Goal: Contribute content: Add original content to the website for others to see

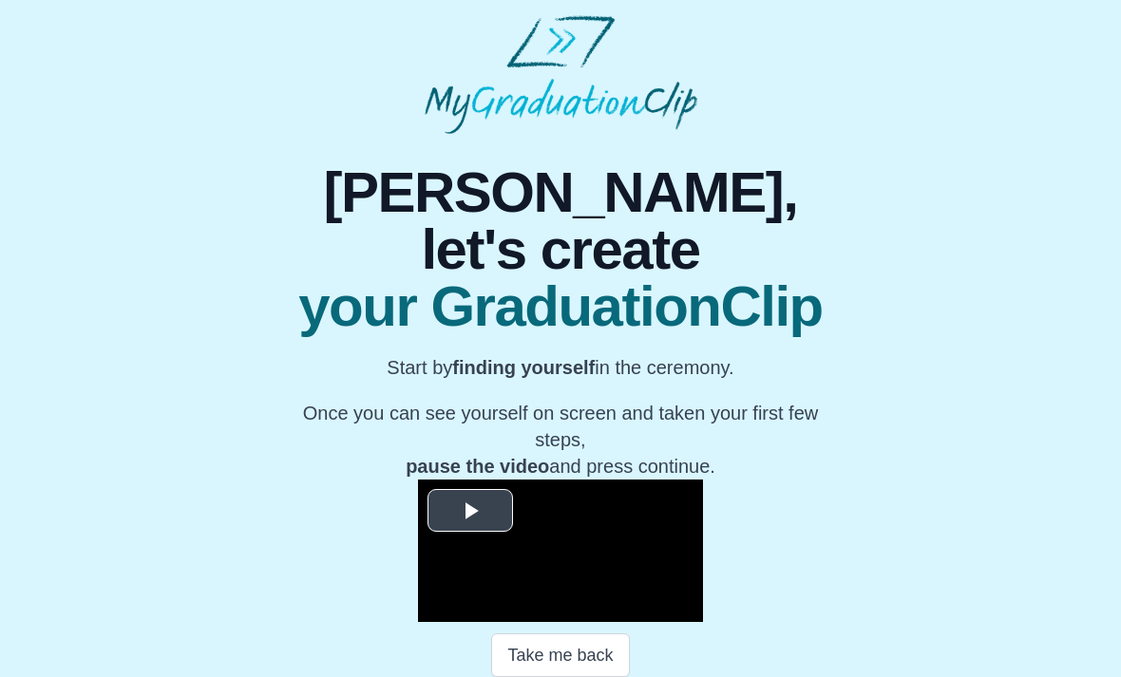
click at [491, 480] on div "**********" at bounding box center [560, 551] width 285 height 142
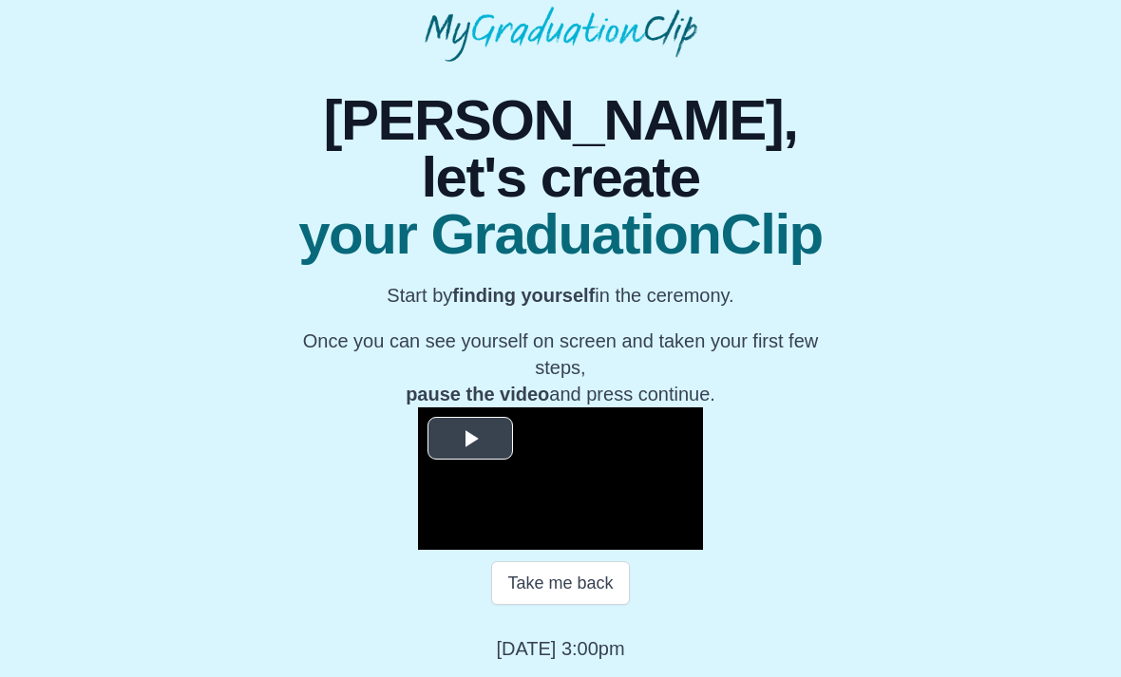
scroll to position [91, 0]
click at [470, 438] on span "Video Player" at bounding box center [470, 438] width 0 height 0
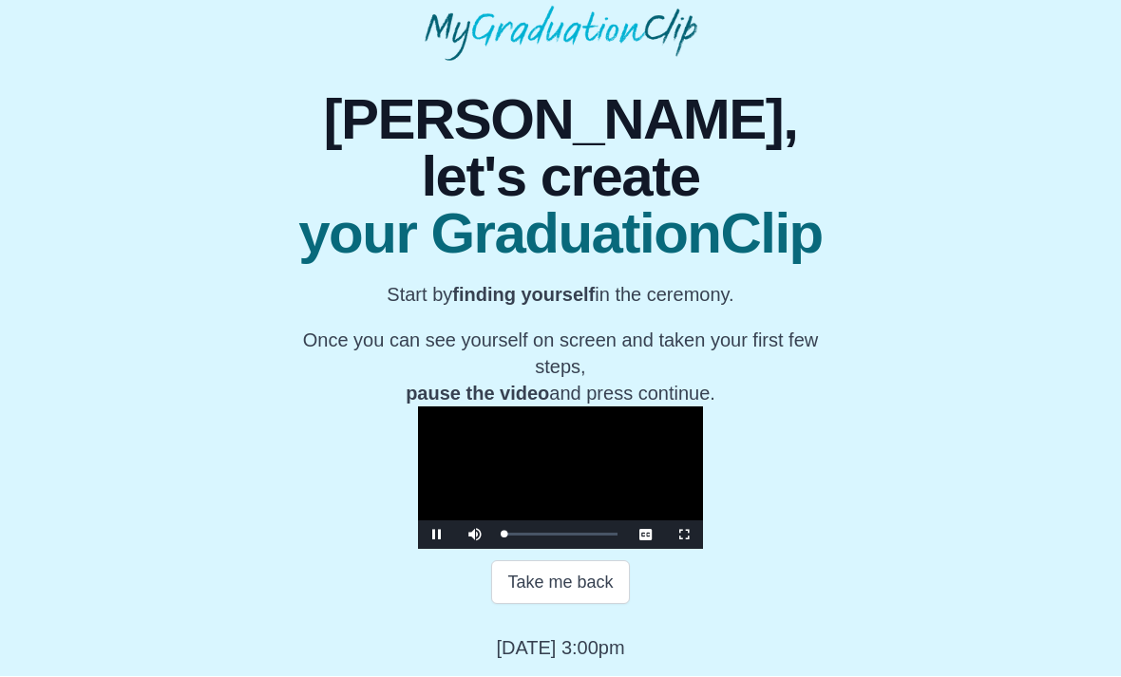
scroll to position [92, 0]
click at [684, 536] on span "Video Player" at bounding box center [684, 536] width 0 height 0
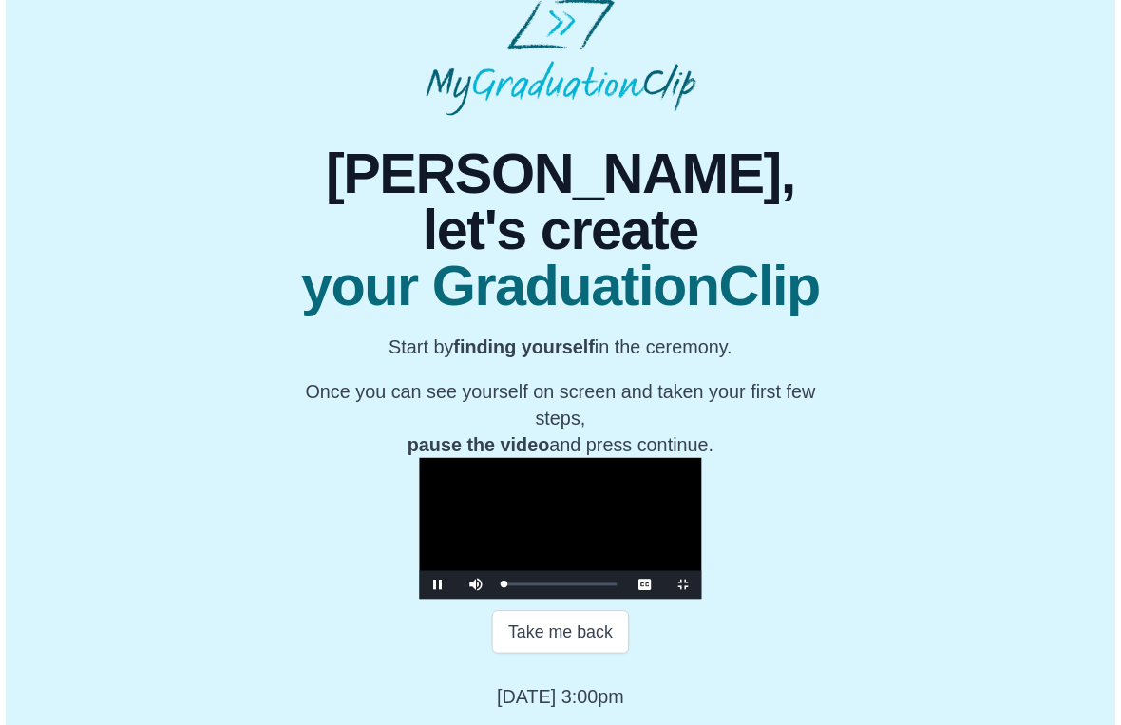
scroll to position [0, 0]
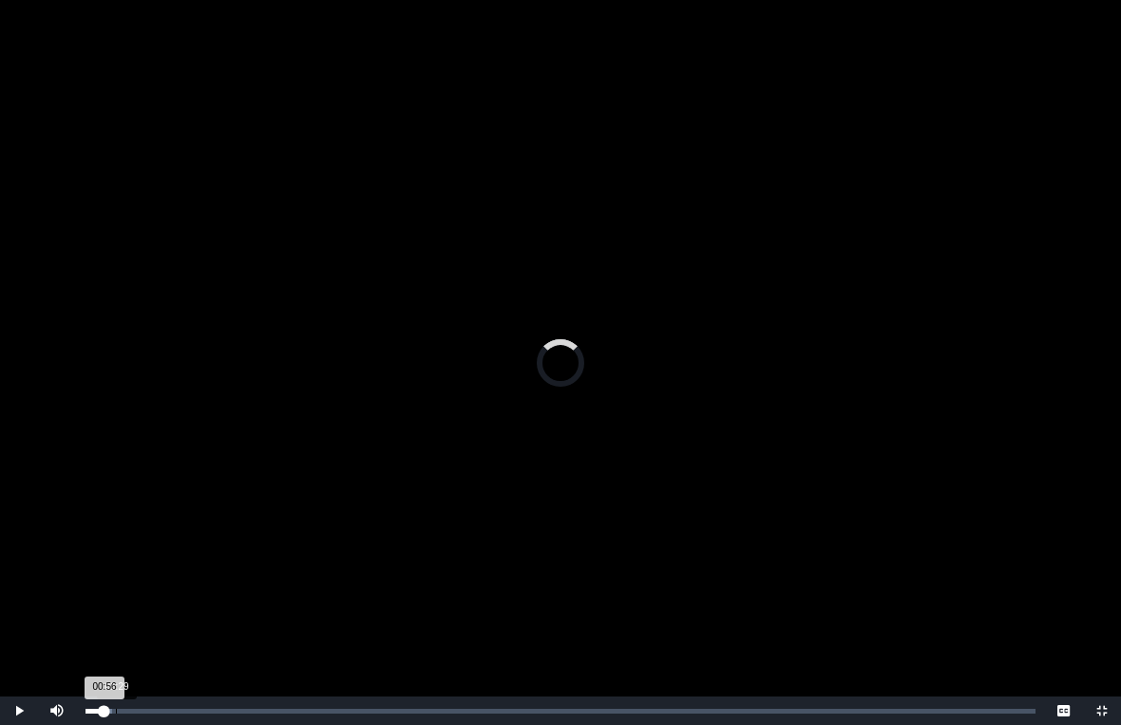
drag, startPoint x: 104, startPoint y: 707, endPoint x: 132, endPoint y: 707, distance: 27.5
click at [132, 676] on div "Loaded : 0% 01:29 00:56 Progress : 0%" at bounding box center [560, 710] width 969 height 28
drag, startPoint x: 123, startPoint y: 710, endPoint x: 176, endPoint y: 710, distance: 53.2
click at [125, 676] on div "01:55" at bounding box center [124, 711] width 1 height 5
drag, startPoint x: 194, startPoint y: 706, endPoint x: 237, endPoint y: 704, distance: 42.8
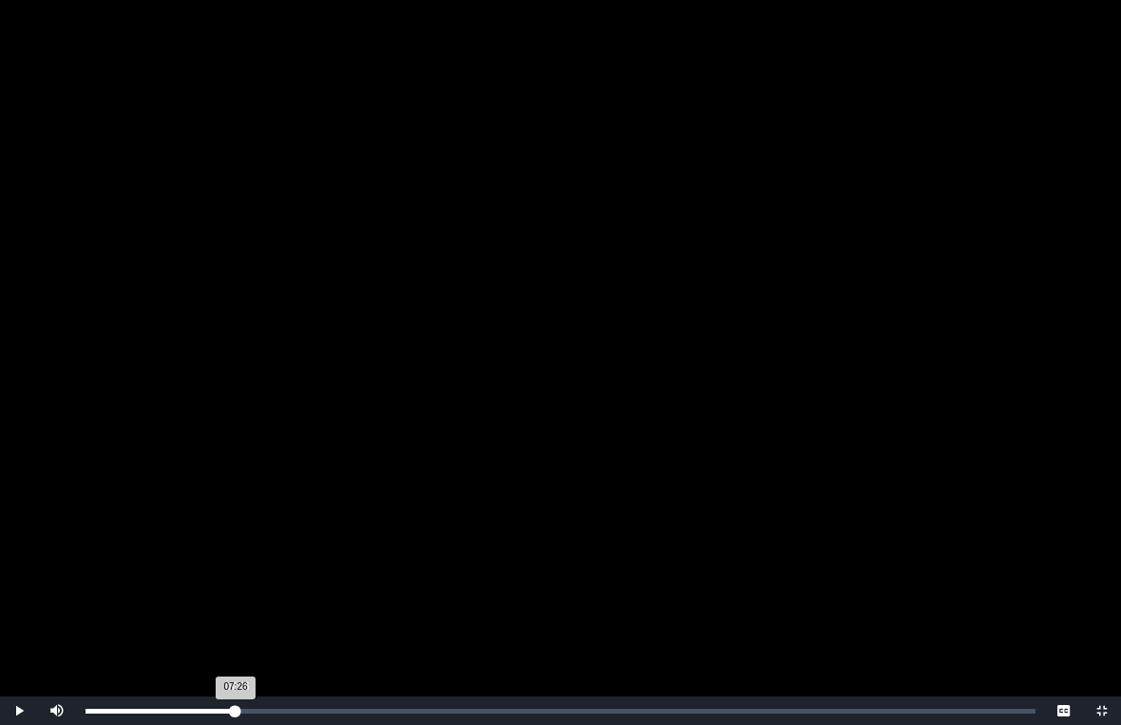
click at [237, 676] on div "Loaded : 0% 07:26 07:26 Progress : 0%" at bounding box center [560, 710] width 969 height 28
click at [397, 676] on div "Loaded : 0% 15:20 07:26 Progress : 0%" at bounding box center [560, 710] width 969 height 28
click at [409, 676] on div "Loaded : 0% 15:56 15:27 Progress : 0%" at bounding box center [560, 711] width 950 height 5
drag, startPoint x: 433, startPoint y: 706, endPoint x: 463, endPoint y: 706, distance: 29.4
click at [463, 676] on div "Loaded : 0% 18:33 18:33 Progress : 0%" at bounding box center [560, 710] width 969 height 28
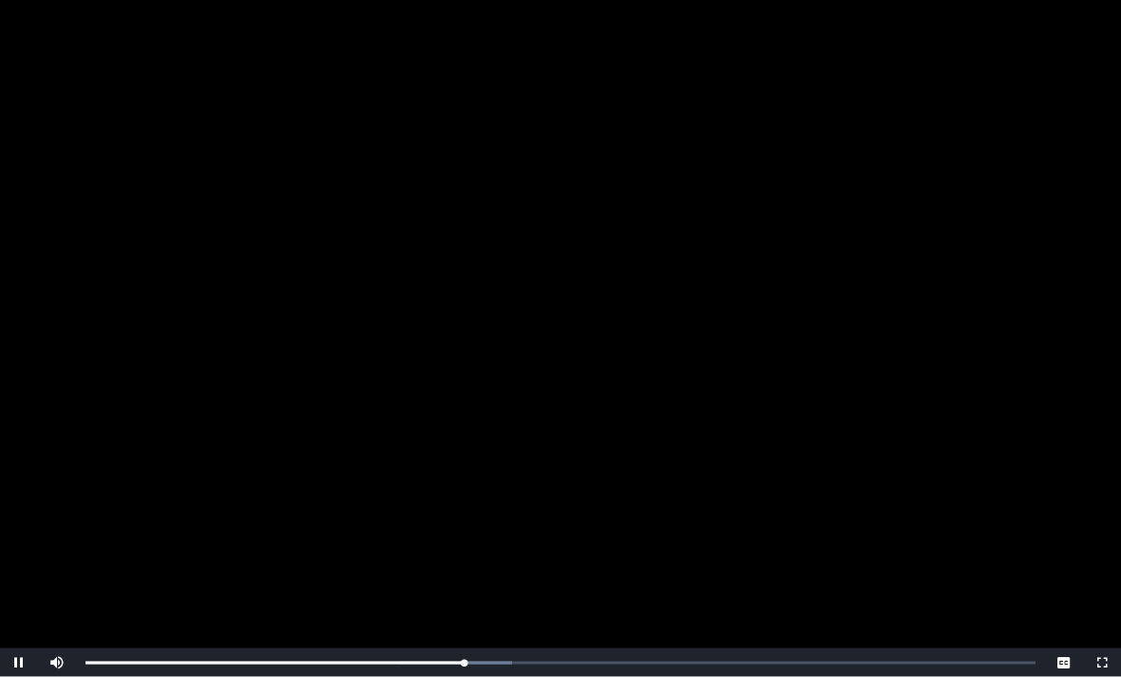
scroll to position [192, 0]
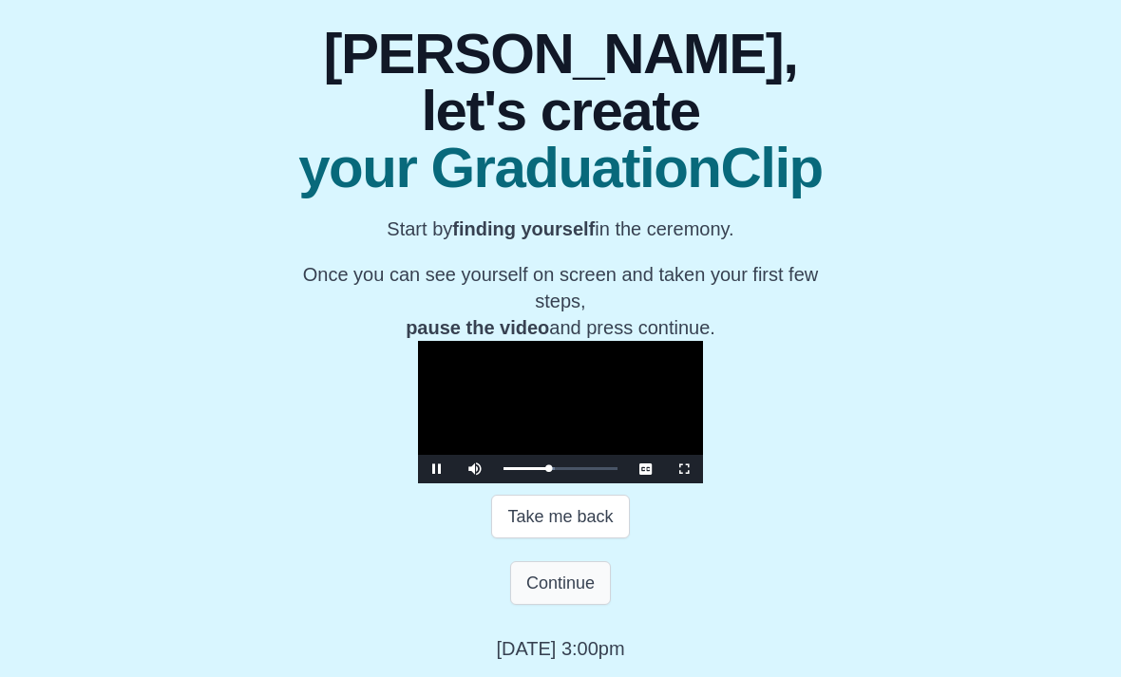
click at [546, 605] on button "Continue" at bounding box center [560, 583] width 101 height 44
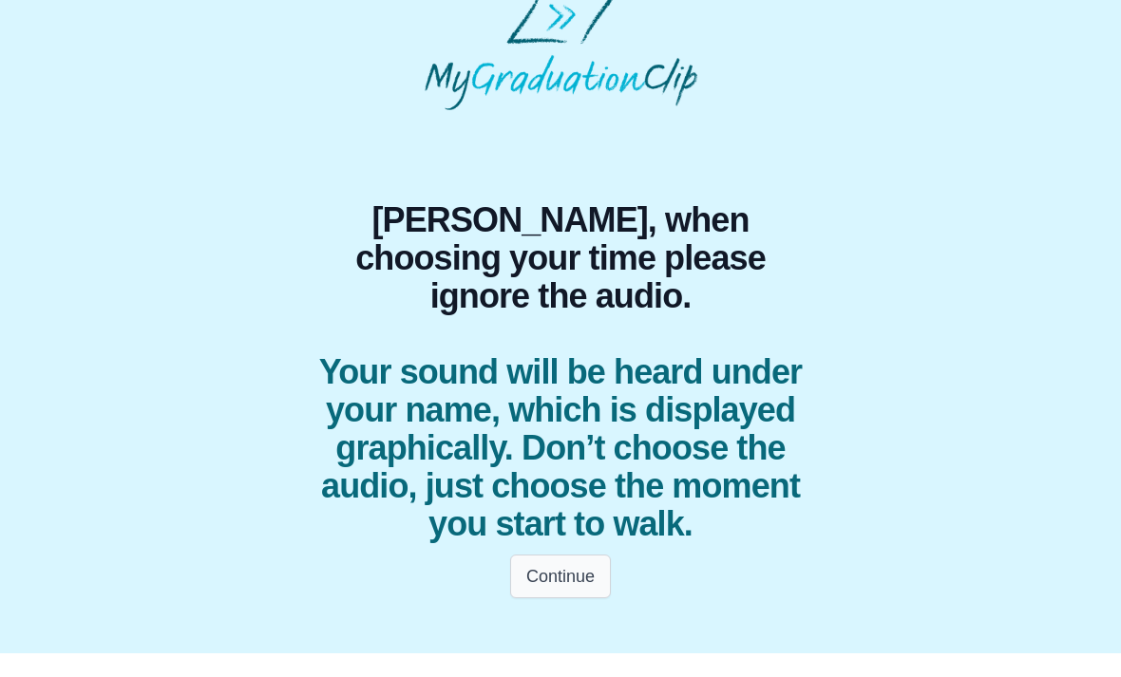
click at [548, 579] on button "Continue" at bounding box center [560, 601] width 101 height 44
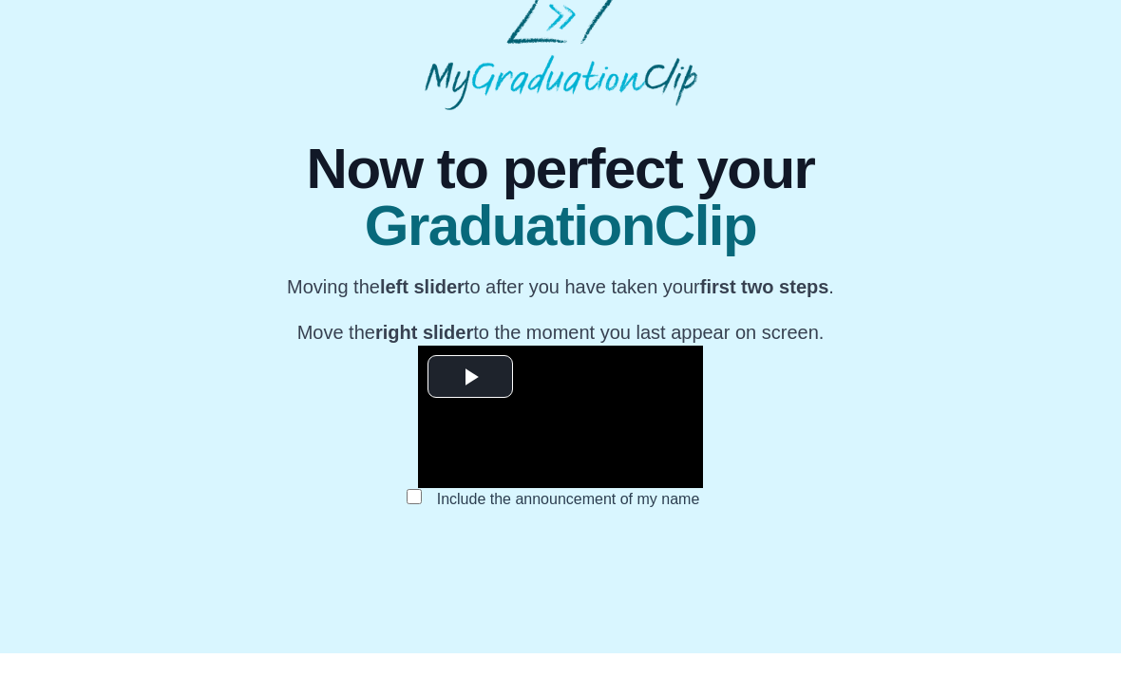
scroll to position [24, 0]
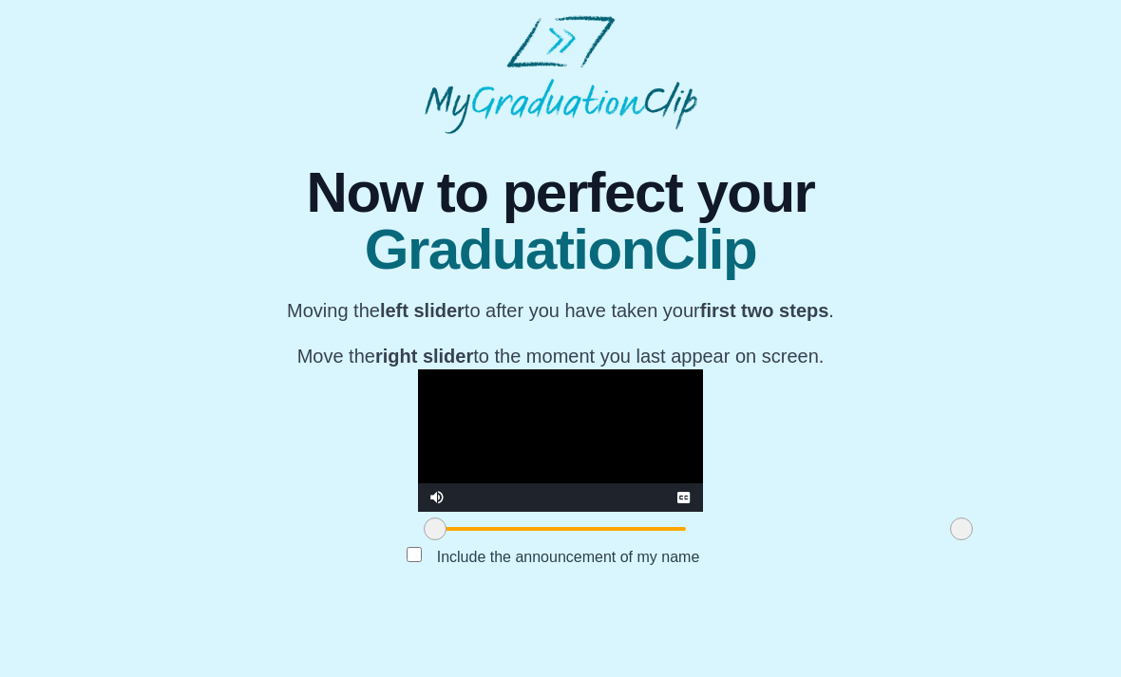
click at [418, 431] on video "Video Player" at bounding box center [560, 441] width 285 height 142
drag, startPoint x: 304, startPoint y: 618, endPoint x: 0, endPoint y: 565, distance: 308.6
click at [0, 565] on body "**********" at bounding box center [560, 310] width 1121 height 620
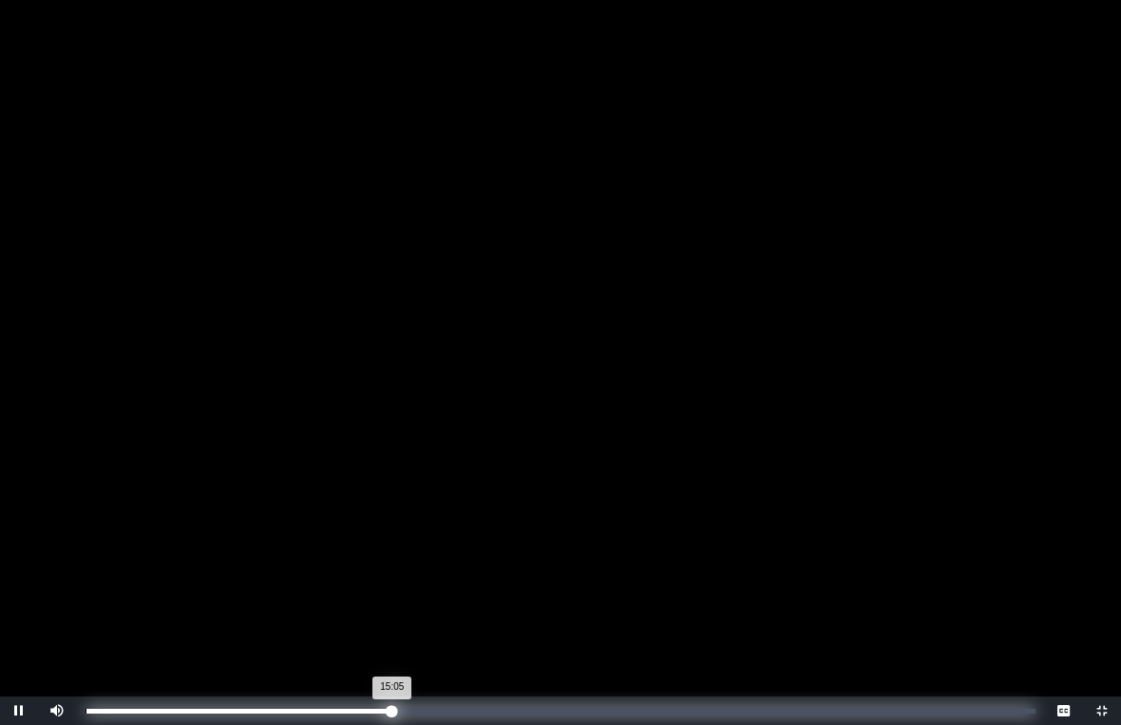
click at [392, 676] on div "15:05 Progress : 0%" at bounding box center [238, 711] width 307 height 5
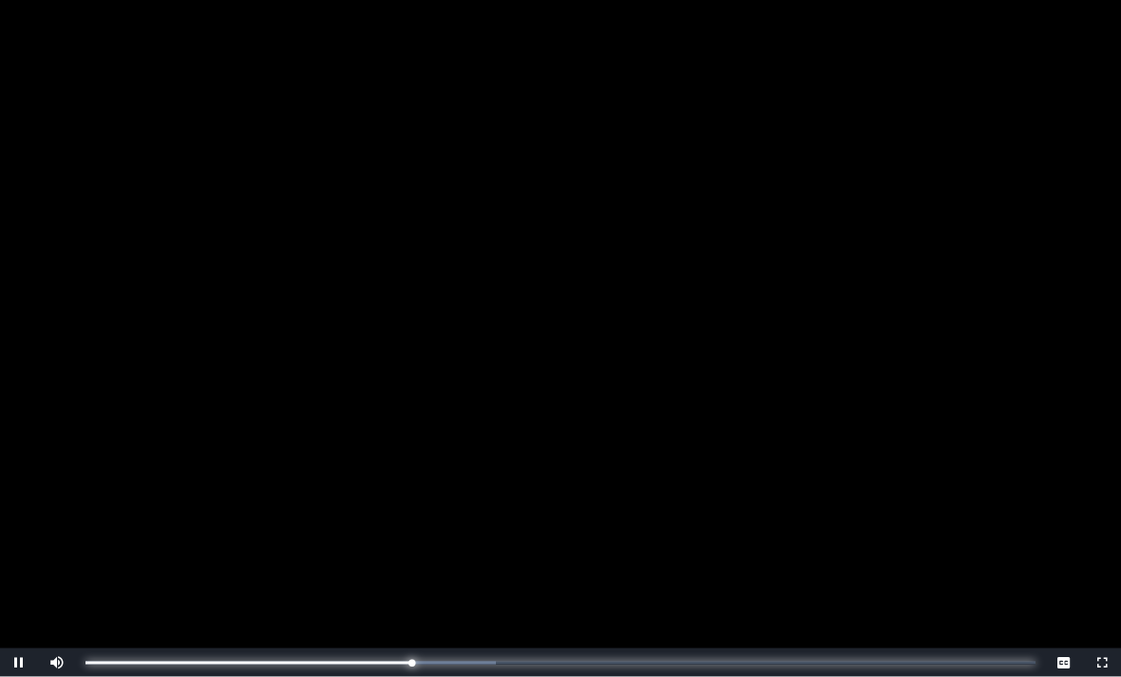
scroll to position [121, 0]
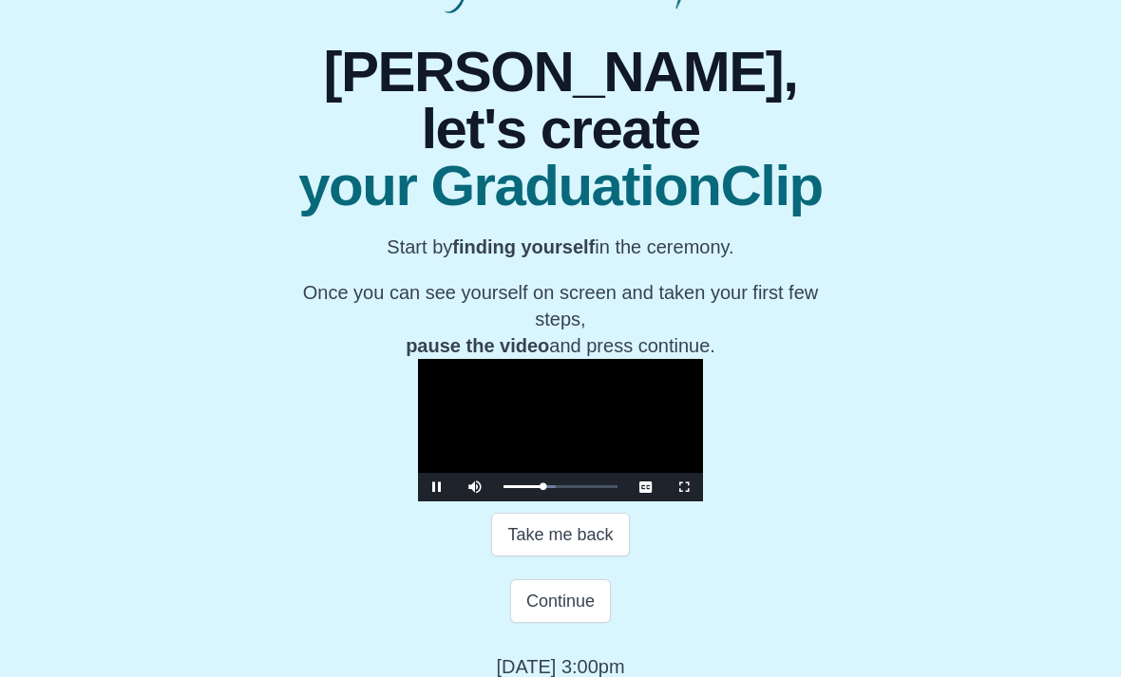
click at [437, 487] on span "Video Player" at bounding box center [437, 487] width 0 height 0
click at [567, 623] on button "Continue" at bounding box center [560, 601] width 101 height 44
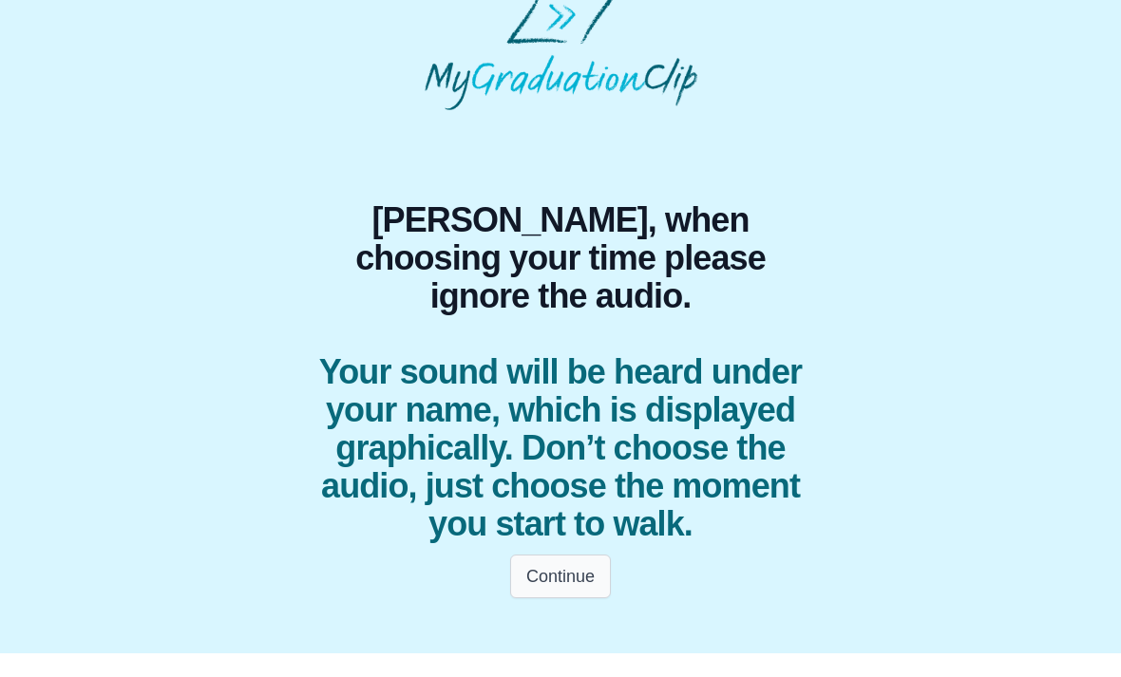
click at [562, 579] on button "Continue" at bounding box center [560, 601] width 101 height 44
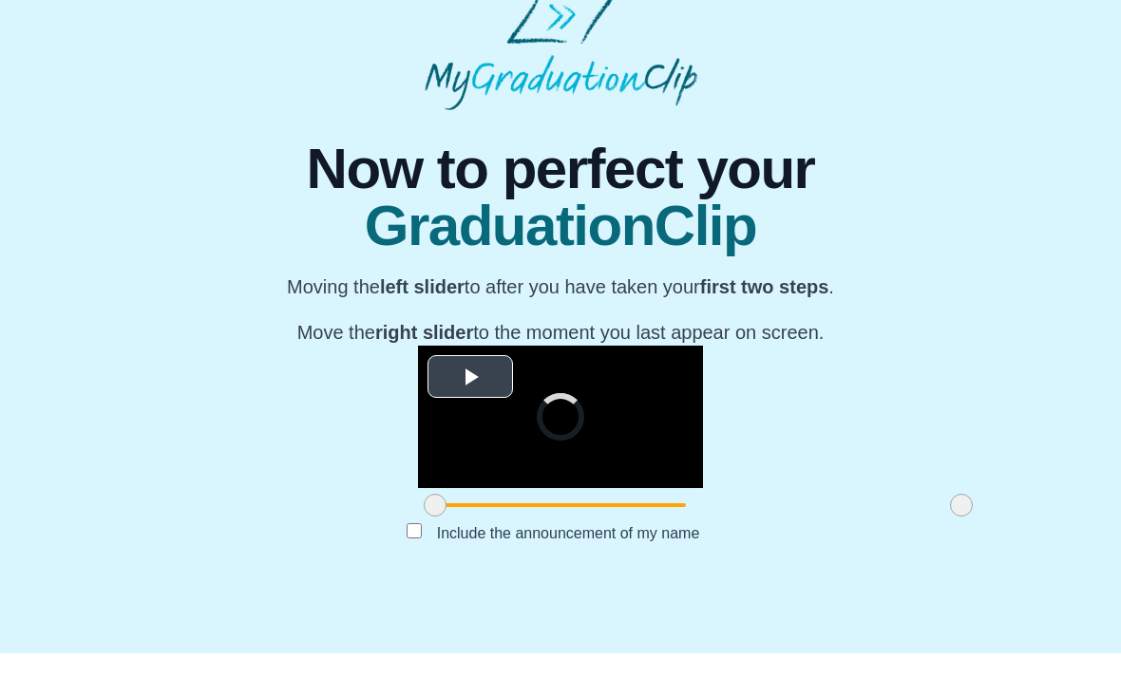
scroll to position [24, 0]
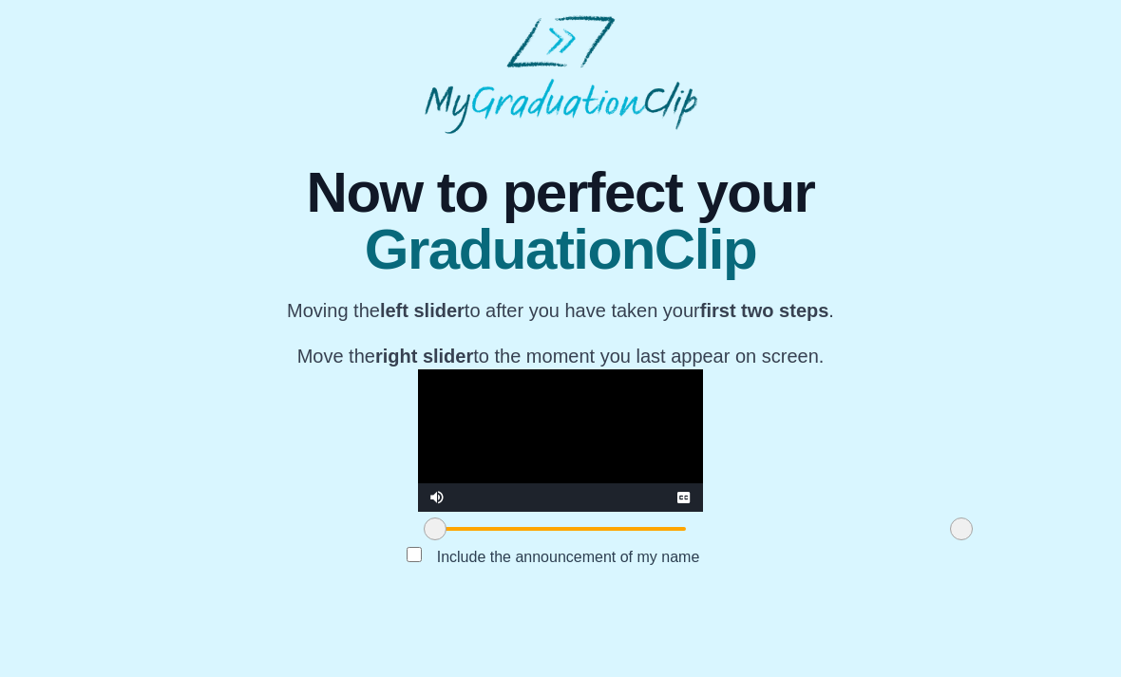
click at [418, 427] on video "Video Player" at bounding box center [560, 441] width 285 height 142
drag, startPoint x: 300, startPoint y: 623, endPoint x: 415, endPoint y: 627, distance: 115.0
click at [540, 541] on span at bounding box center [551, 529] width 23 height 23
click at [480, 461] on video "Video Player" at bounding box center [560, 441] width 285 height 142
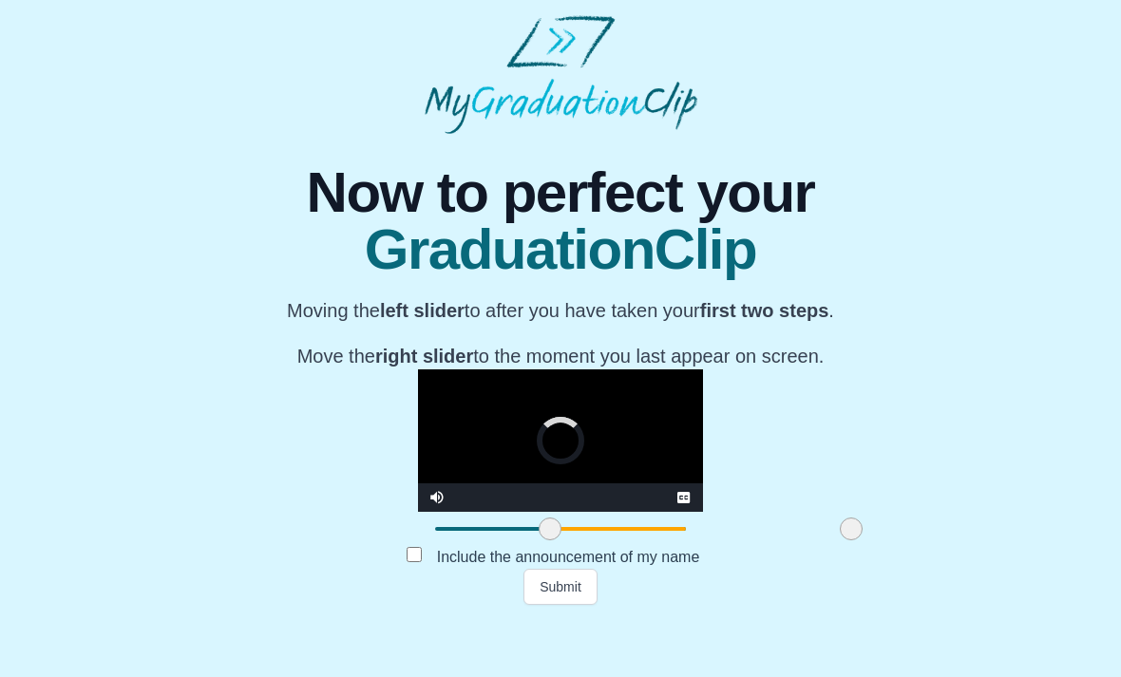
drag, startPoint x: 825, startPoint y: 621, endPoint x: 717, endPoint y: 622, distance: 108.3
click at [840, 541] on span at bounding box center [851, 529] width 23 height 23
click at [692, 496] on video "Video Player" at bounding box center [560, 441] width 285 height 142
drag, startPoint x: 719, startPoint y: 623, endPoint x: 680, endPoint y: 620, distance: 39.1
click at [803, 541] on span at bounding box center [814, 529] width 23 height 23
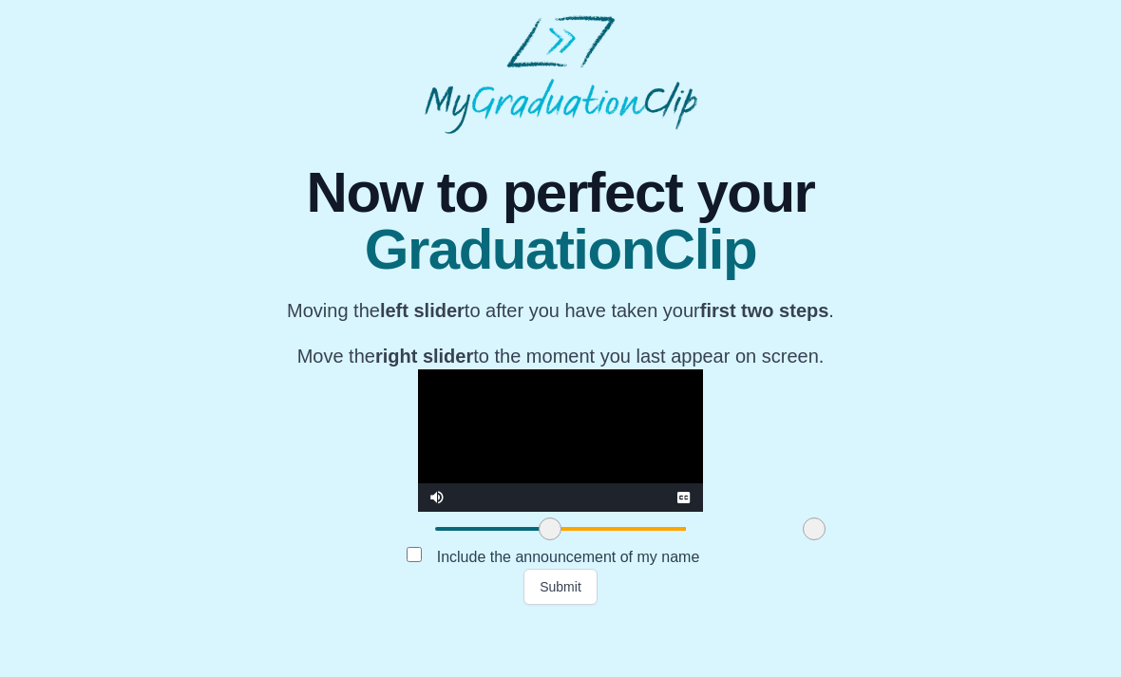
click at [574, 454] on video "Video Player" at bounding box center [560, 441] width 285 height 142
click at [539, 541] on span at bounding box center [550, 529] width 23 height 23
click at [418, 495] on video "Video Player" at bounding box center [560, 441] width 285 height 142
click at [539, 541] on span at bounding box center [550, 529] width 23 height 23
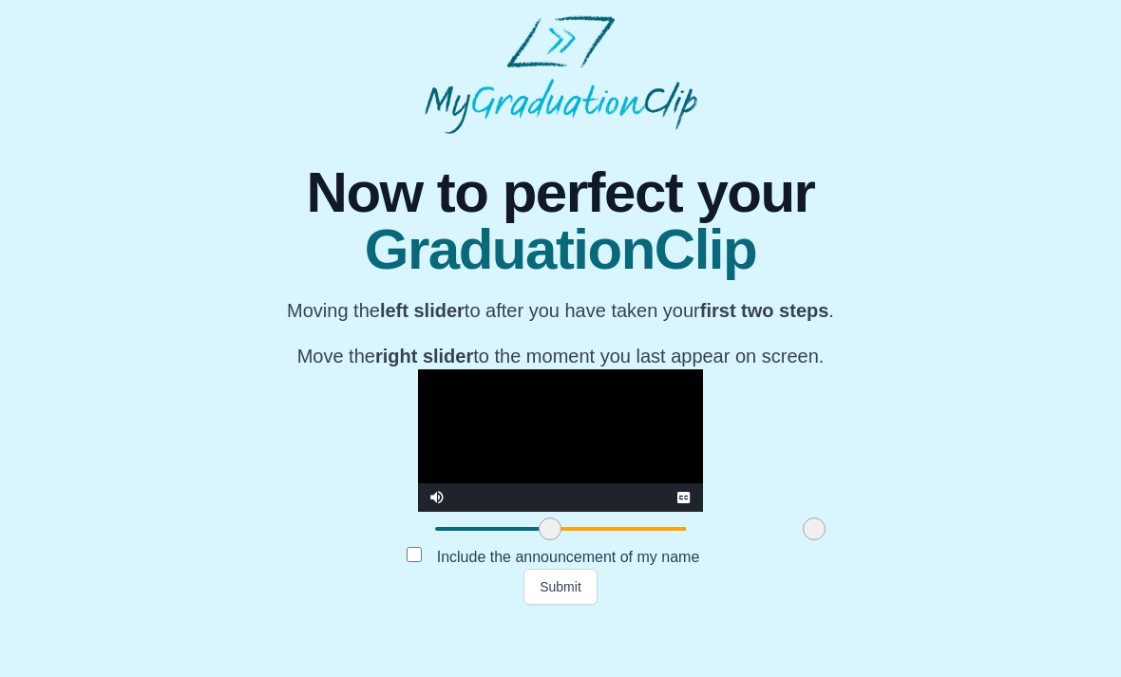
click at [539, 541] on span at bounding box center [550, 529] width 23 height 23
click at [541, 541] on span at bounding box center [552, 529] width 23 height 23
click at [505, 484] on video "Video Player" at bounding box center [560, 441] width 285 height 142
click at [542, 541] on span at bounding box center [553, 529] width 23 height 23
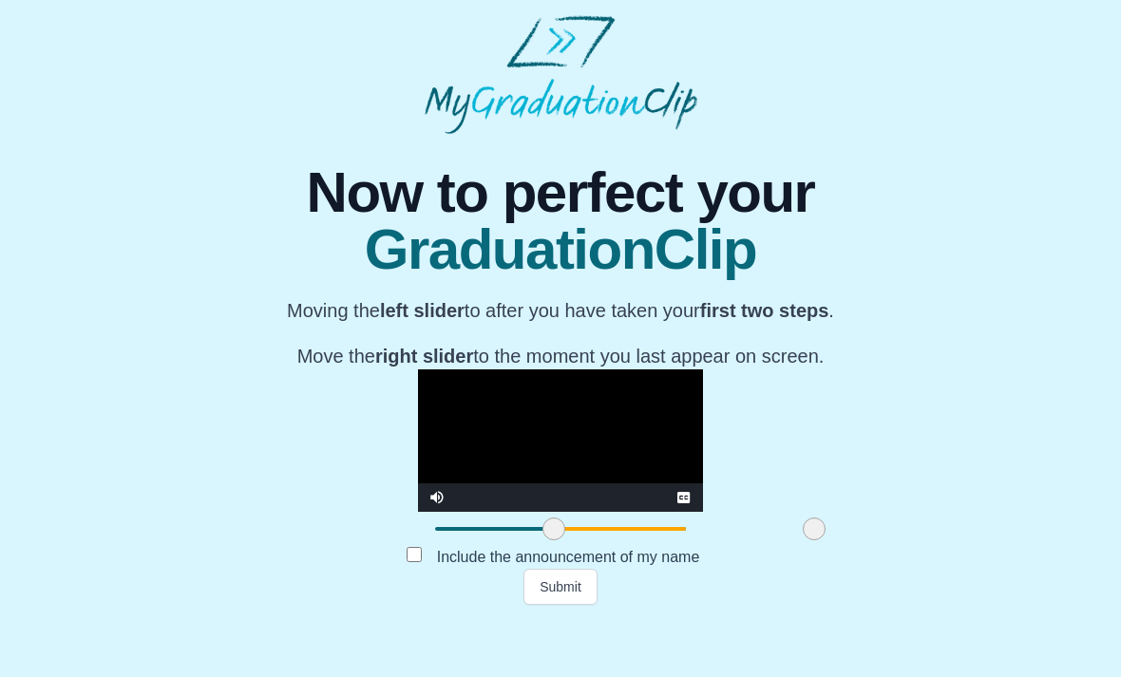
click at [460, 512] on video "Video Player" at bounding box center [560, 441] width 285 height 142
click at [803, 541] on span at bounding box center [814, 529] width 23 height 23
click at [800, 541] on span at bounding box center [811, 529] width 23 height 23
click at [648, 512] on video "Video Player" at bounding box center [560, 441] width 285 height 142
click at [565, 605] on button "Submit" at bounding box center [560, 587] width 74 height 36
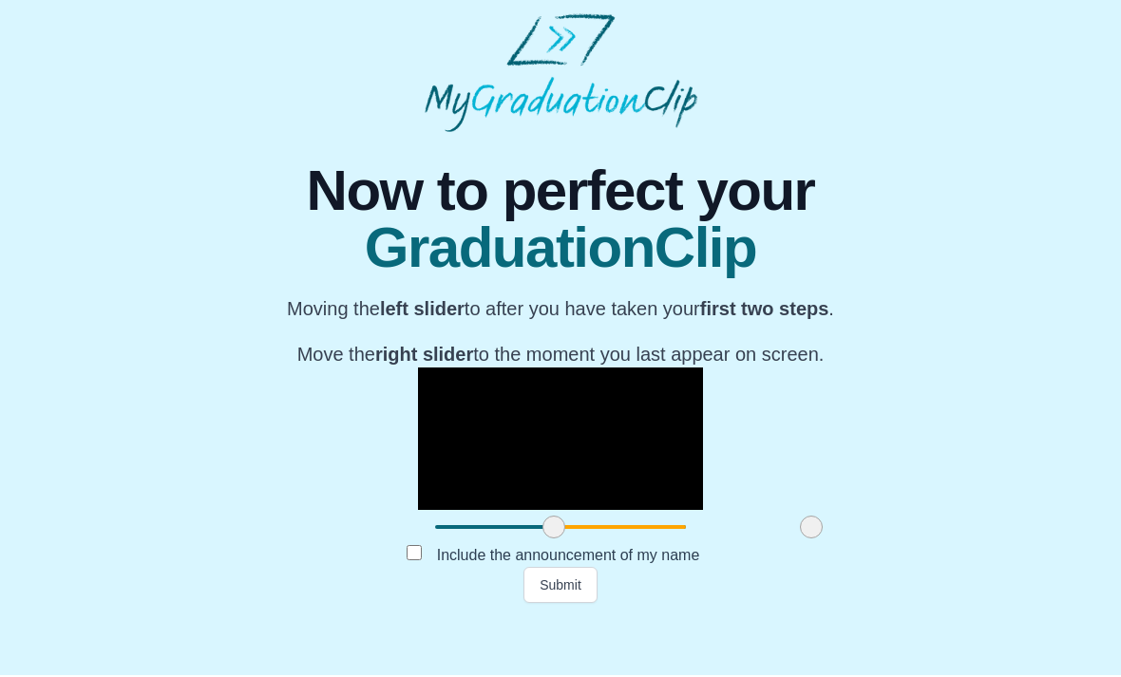
scroll to position [0, 0]
